Goal: Navigation & Orientation: Find specific page/section

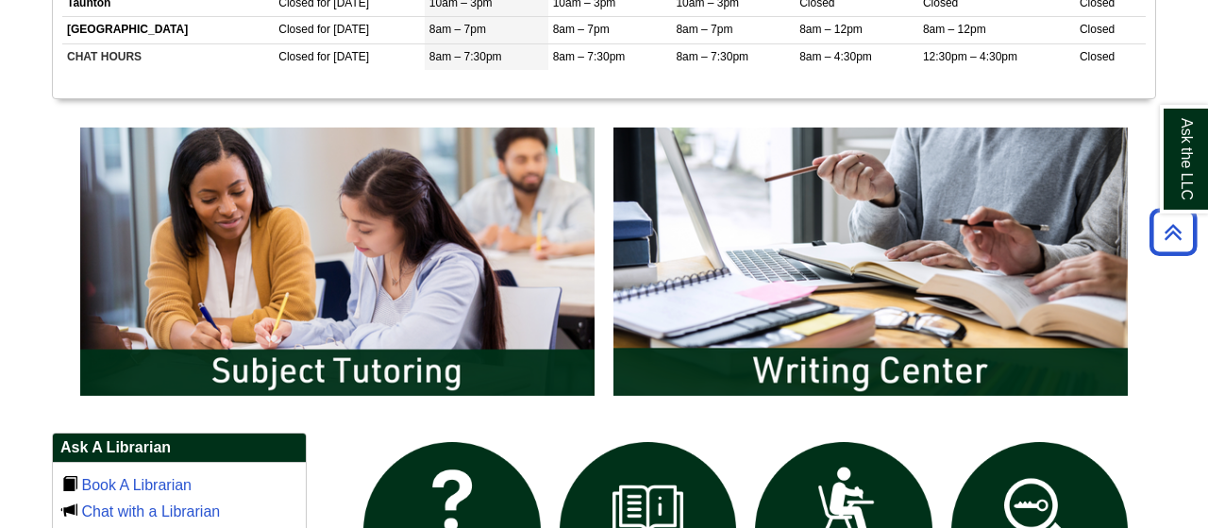
scroll to position [906, 0]
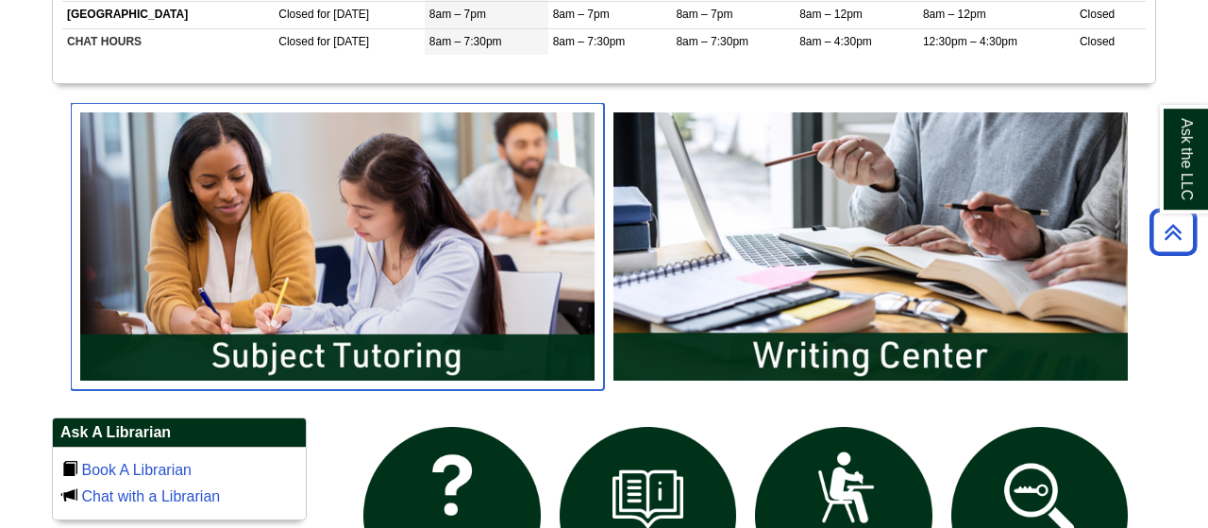
click at [520, 344] on img "slideshow" at bounding box center [337, 246] width 533 height 287
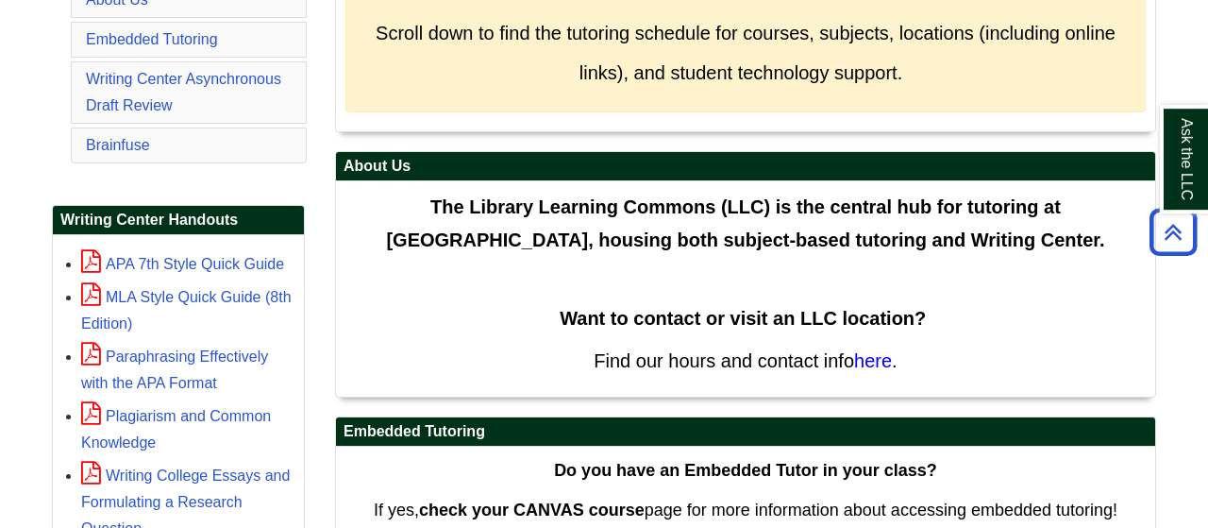
scroll to position [455, 0]
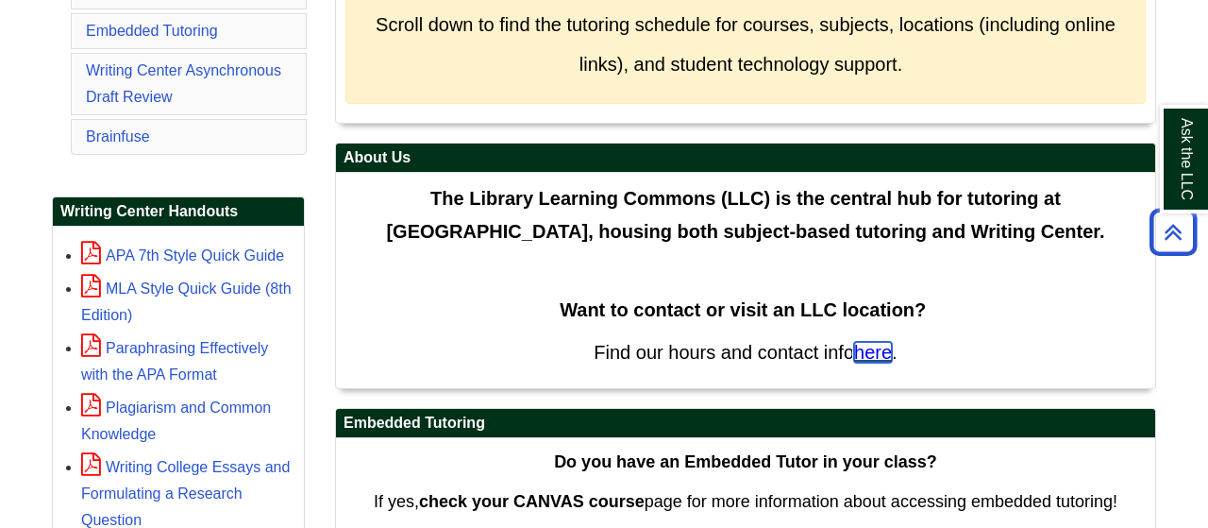
click at [883, 345] on span "here" at bounding box center [873, 352] width 38 height 21
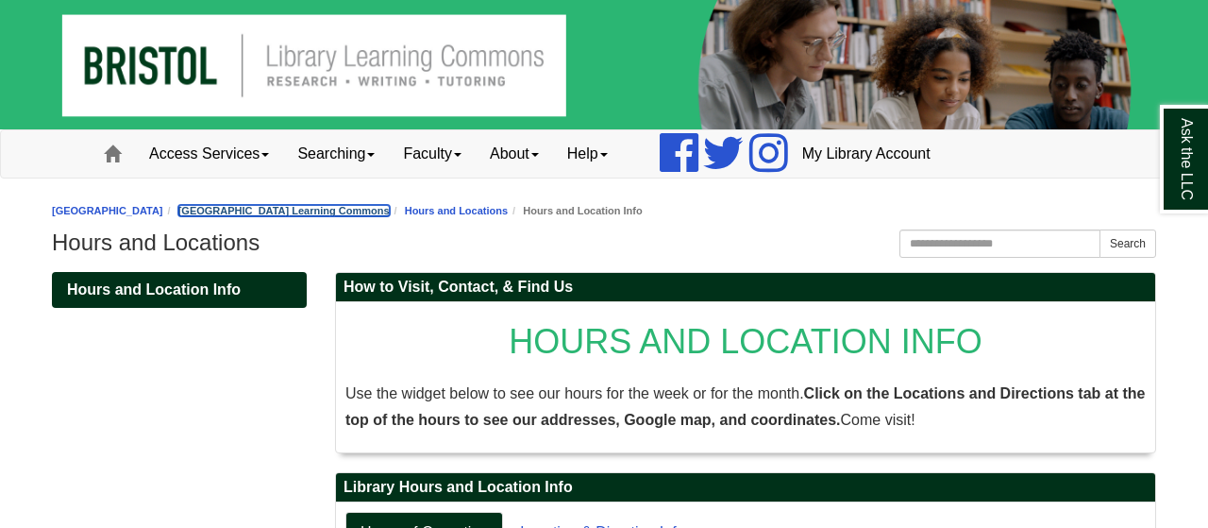
click at [256, 212] on link "[GEOGRAPHIC_DATA] Learning Commons" at bounding box center [283, 210] width 211 height 11
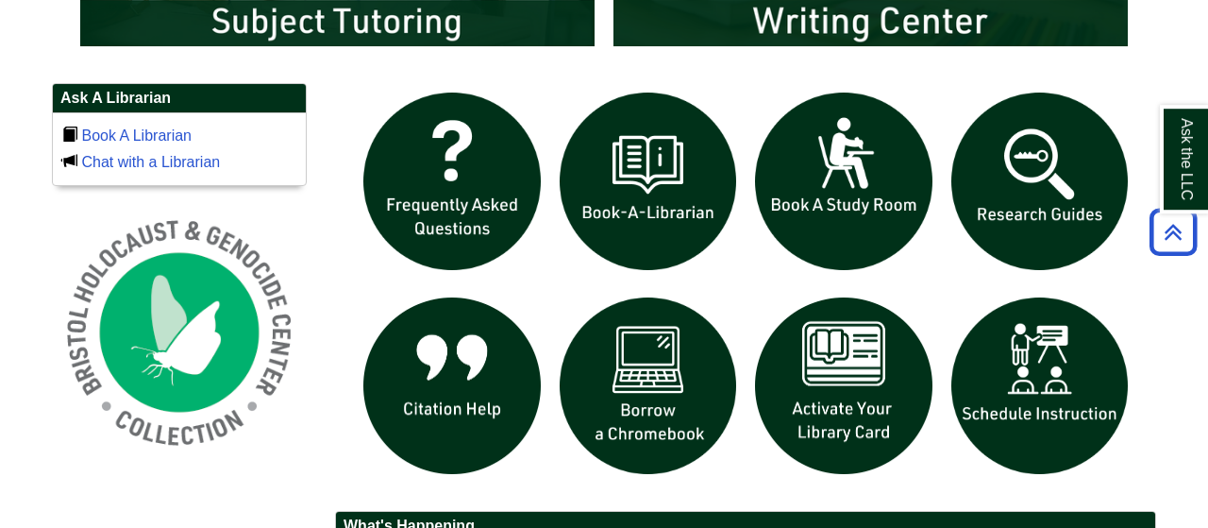
scroll to position [1242, 0]
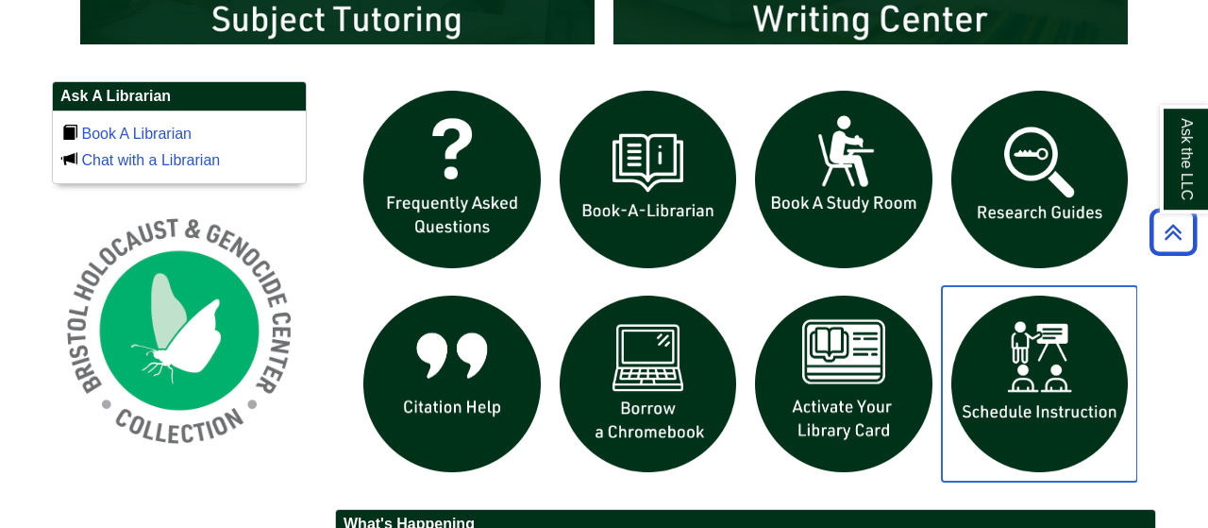
click at [1052, 427] on img "slideshow" at bounding box center [1040, 384] width 196 height 196
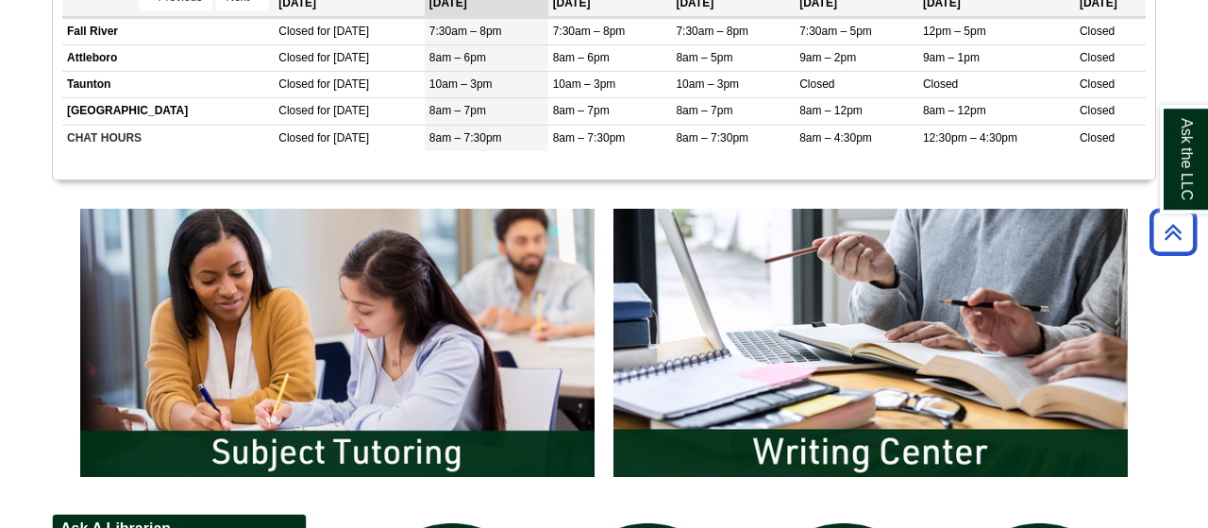
scroll to position [808, 0]
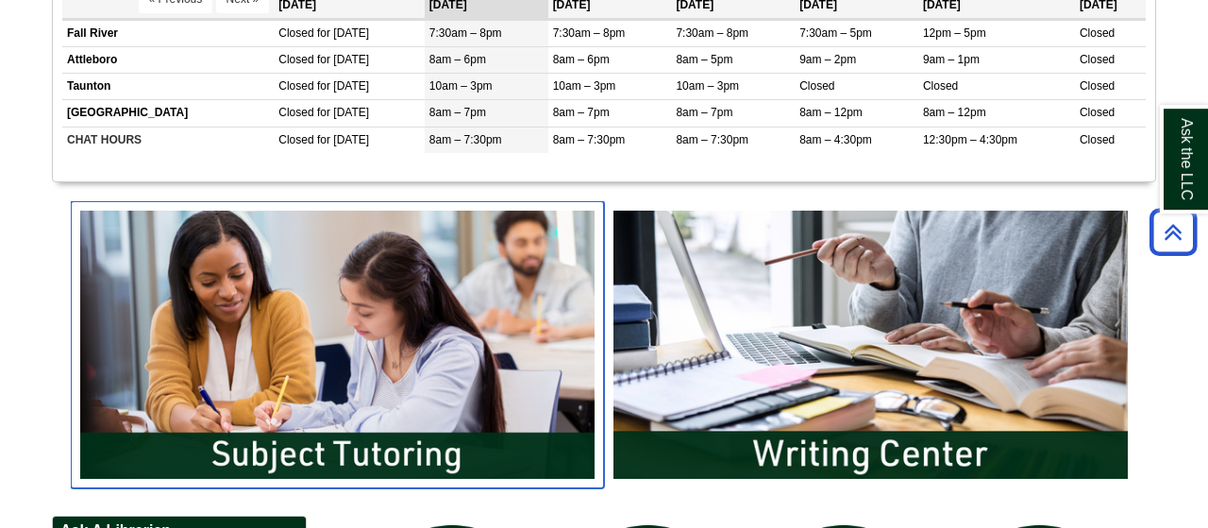
click at [495, 417] on img "slideshow" at bounding box center [337, 344] width 533 height 287
